Goal: Task Accomplishment & Management: Manage account settings

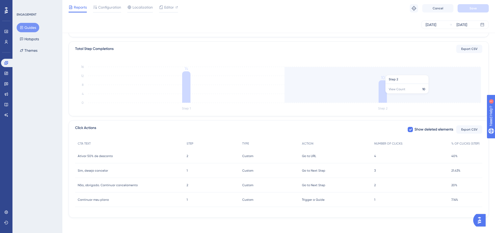
scroll to position [119, 0]
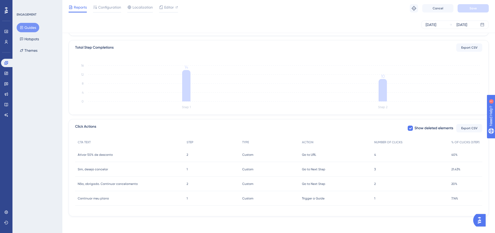
click at [147, 155] on div "Ativar 50% de desconto Ativar 50% de desconto" at bounding box center [129, 154] width 109 height 15
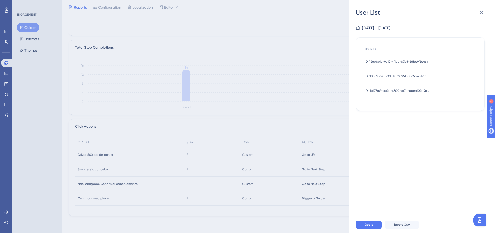
click at [391, 89] on span "ID dbf27f62-ab9e-4300-bf7e-aaecf09d9c4d" at bounding box center [397, 91] width 65 height 4
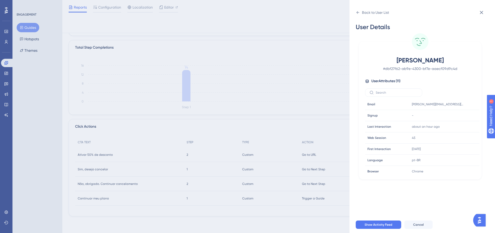
drag, startPoint x: 361, startPoint y: 10, endPoint x: 392, endPoint y: 35, distance: 39.4
click at [360, 10] on div "Back to User List" at bounding box center [372, 12] width 33 height 8
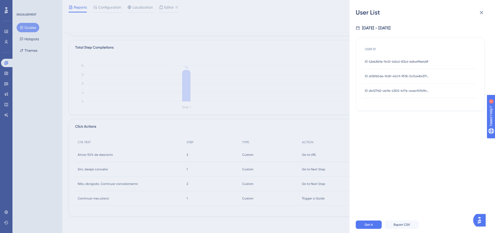
click at [396, 71] on div "ID d08f60de-9c8f-40c9-9518-0c5a48437f87 ID d08f60de-9c8f-40c9-9518-0c5a48437f87" at bounding box center [397, 76] width 65 height 15
click at [388, 81] on div "ID d08f60de-9c8f-40c9-9518-0c5a48437f87 ID d08f60de-9c8f-40c9-9518-0c5a48437f87" at bounding box center [397, 76] width 65 height 15
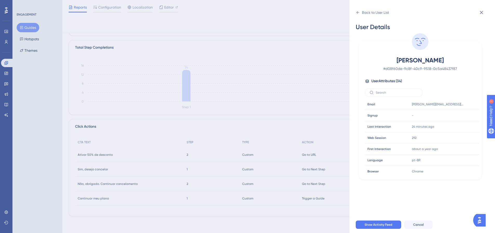
click at [386, 77] on div "[PERSON_NAME] # d08f60de-9c8f-40c9-9518-0c5a48437f87 User Attributes ( 34 ) Ema…" at bounding box center [420, 115] width 118 height 119
click at [357, 13] on icon at bounding box center [358, 12] width 4 height 4
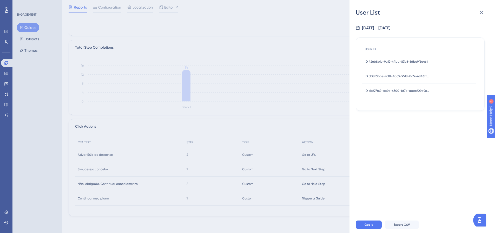
drag, startPoint x: 377, startPoint y: 60, endPoint x: 351, endPoint y: 60, distance: 25.5
click at [376, 59] on div "ID 42eb8b1e-9a12-44bd-83c6-6dbe9f6e46ff ID 42eb8b1e-9a12-44bd-83c6-6dbe9f6e46ff" at bounding box center [396, 61] width 63 height 15
click at [381, 60] on span "ID 42eb8b1e-9a12-44bd-83c6-6dbe9f6e46ff" at bounding box center [396, 61] width 63 height 4
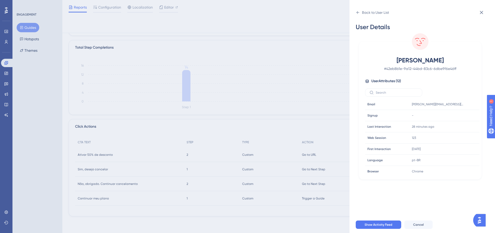
click at [353, 8] on div "Back to User List User Details [PERSON_NAME] # 42eb8b1e-9a12-44bd-83c6-6dbe9f6e…" at bounding box center [421, 116] width 145 height 233
click at [355, 12] on div "Back to User List User Details [PERSON_NAME] # 42eb8b1e-9a12-44bd-83c6-6dbe9f6e…" at bounding box center [421, 116] width 145 height 233
click at [356, 12] on icon at bounding box center [358, 12] width 4 height 4
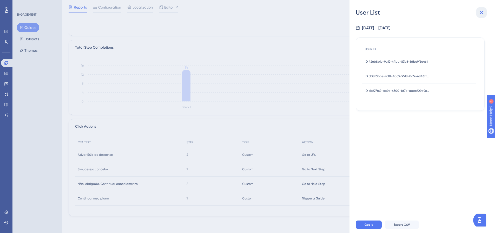
click at [480, 9] on icon at bounding box center [481, 12] width 6 height 6
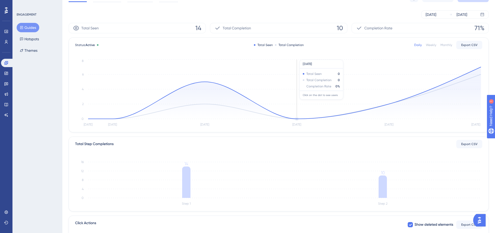
scroll to position [0, 0]
